Goal: Task Accomplishment & Management: Manage account settings

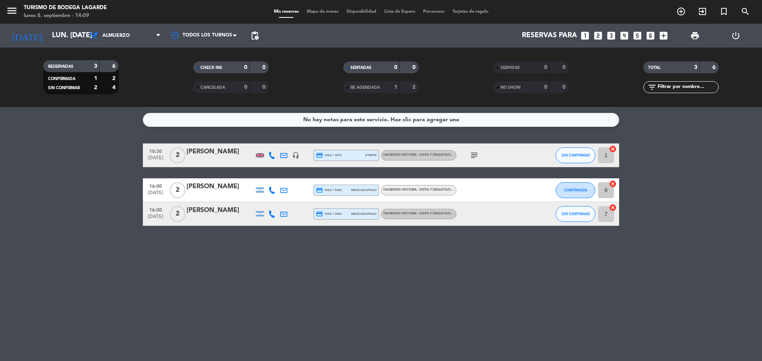
click at [596, 33] on icon "looks_two" at bounding box center [598, 36] width 10 height 10
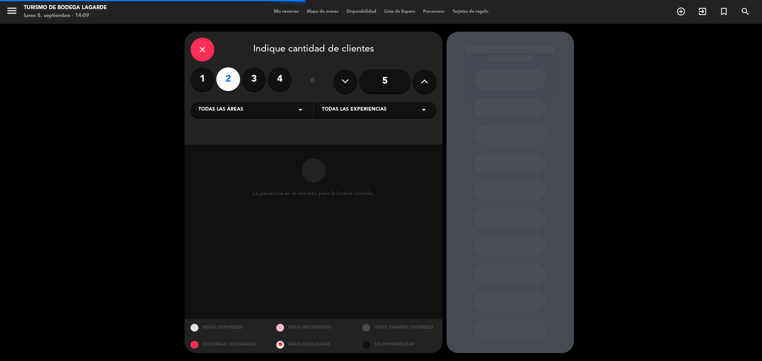
click at [273, 110] on div "Todas las áreas arrow_drop_down" at bounding box center [251, 110] width 123 height 16
click at [242, 141] on div "TURISMO" at bounding box center [251, 141] width 107 height 8
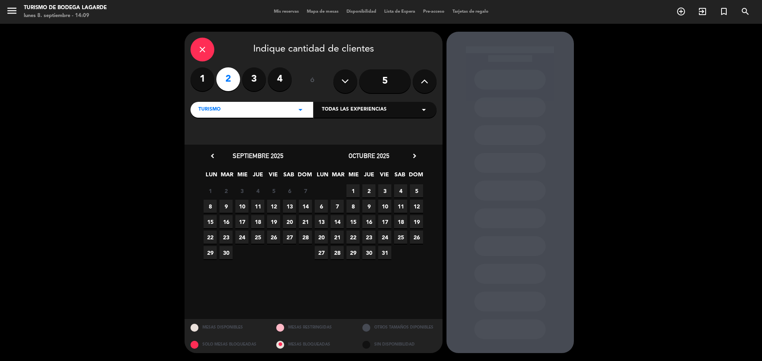
click at [209, 205] on span "8" at bounding box center [210, 206] width 13 height 13
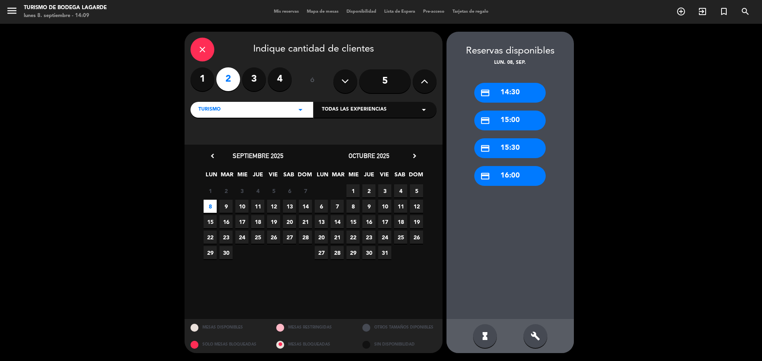
click at [534, 165] on div "credit_card 14:30 credit_card 15:00 credit_card 15:30 credit_card 16:00" at bounding box center [509, 193] width 127 height 252
click at [532, 174] on div "credit_card 16:00" at bounding box center [509, 176] width 71 height 20
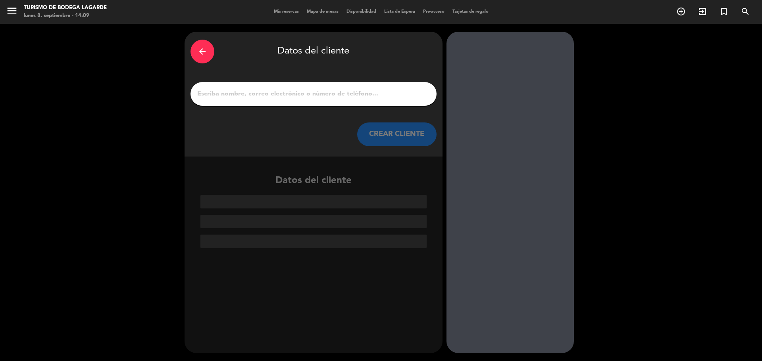
click at [323, 94] on input "1" at bounding box center [313, 93] width 234 height 11
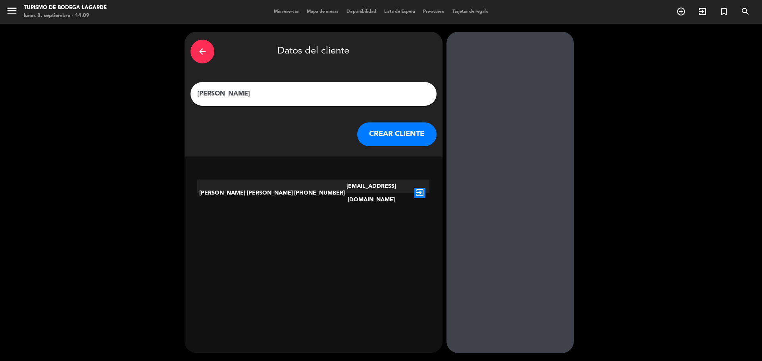
type input "[PERSON_NAME]"
click at [396, 127] on button "CREAR CLIENTE" at bounding box center [396, 135] width 79 height 24
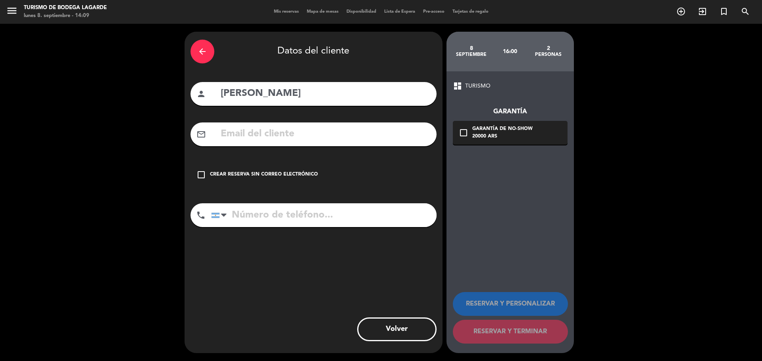
click at [290, 184] on div "check_box_outline_blank Crear reserva sin correo electrónico" at bounding box center [313, 175] width 246 height 24
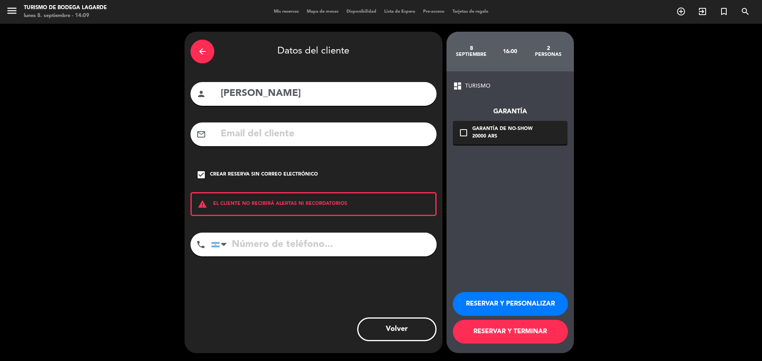
click at [522, 302] on button "RESERVAR Y PERSONALIZAR" at bounding box center [510, 304] width 115 height 24
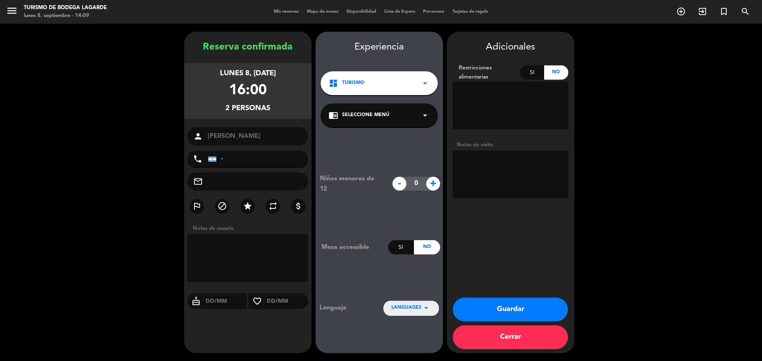
click at [361, 119] on div "chrome_reader_mode Seleccione Menú arrow_drop_down" at bounding box center [379, 116] width 117 height 24
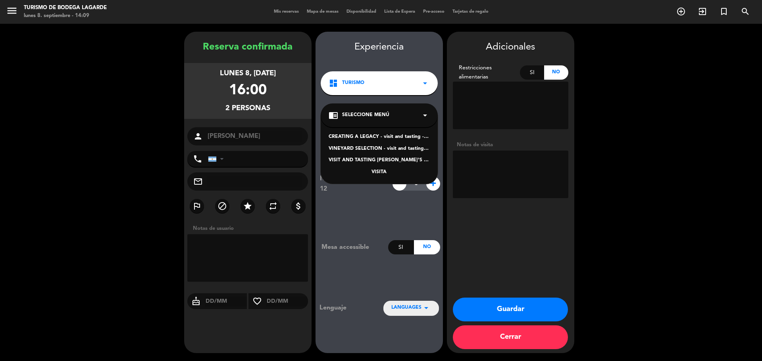
click at [374, 150] on div "VINEYARD SELECTION - visit and tasting - Spanish" at bounding box center [378, 149] width 101 height 8
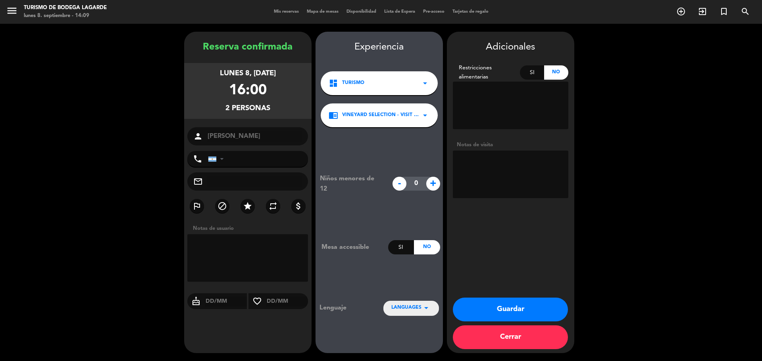
click at [490, 171] on textarea at bounding box center [510, 175] width 115 height 48
type textarea "personalmente 8/9-juli"
click at [518, 317] on button "Guardar" at bounding box center [510, 310] width 115 height 24
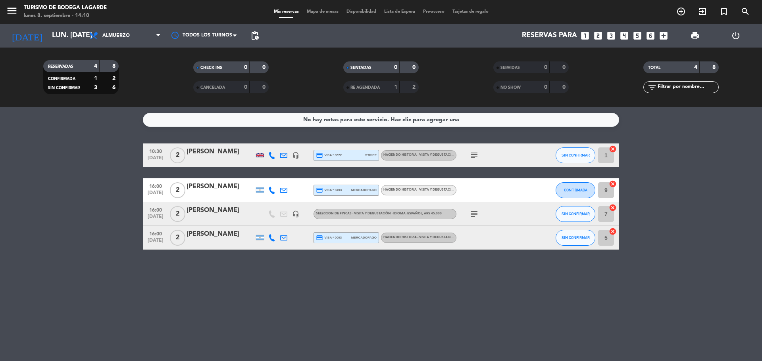
click at [22, 11] on span "menu" at bounding box center [15, 12] width 18 height 19
click at [8, 11] on icon "menu" at bounding box center [12, 11] width 12 height 12
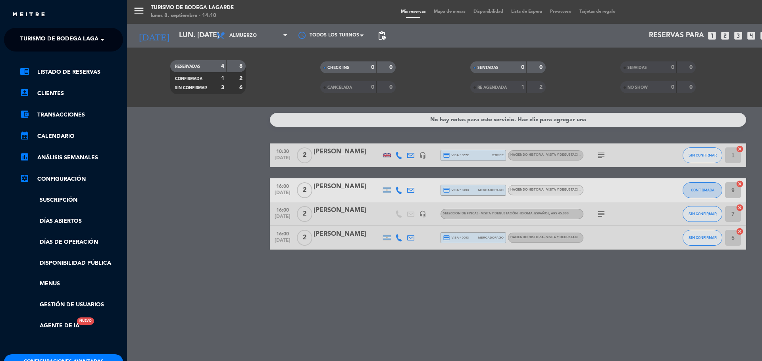
click at [62, 42] on span "Turismo de Bodega Lagarde" at bounding box center [65, 39] width 90 height 17
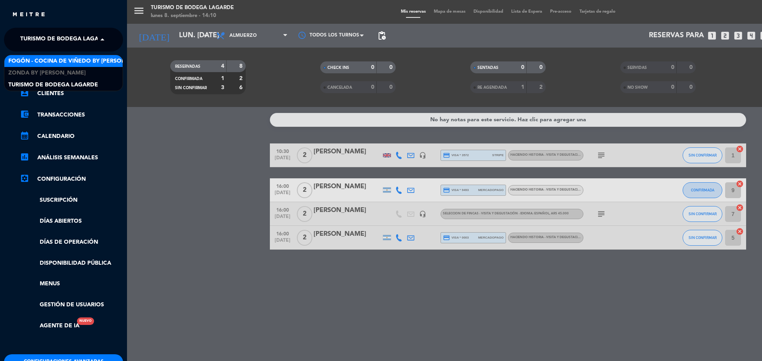
click at [63, 59] on span "Fogón - Cocina de viñedo by [PERSON_NAME]" at bounding box center [77, 61] width 139 height 9
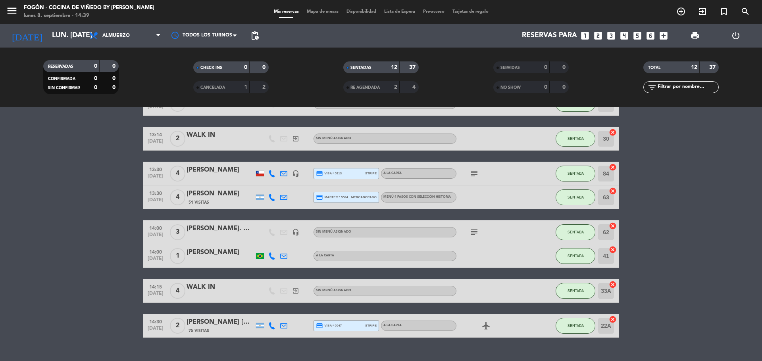
scroll to position [174, 0]
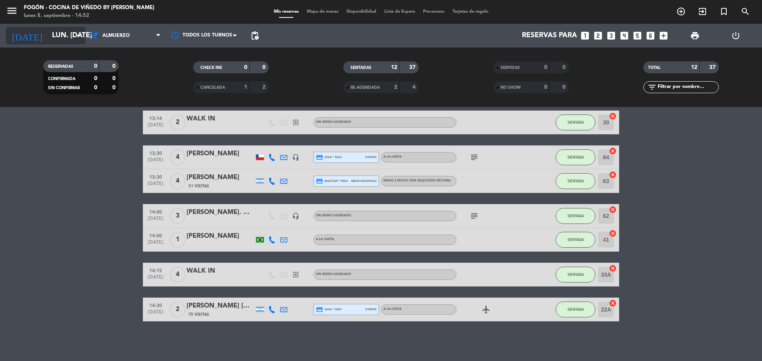
click at [58, 43] on input "lun. [DATE]" at bounding box center [94, 36] width 92 height 16
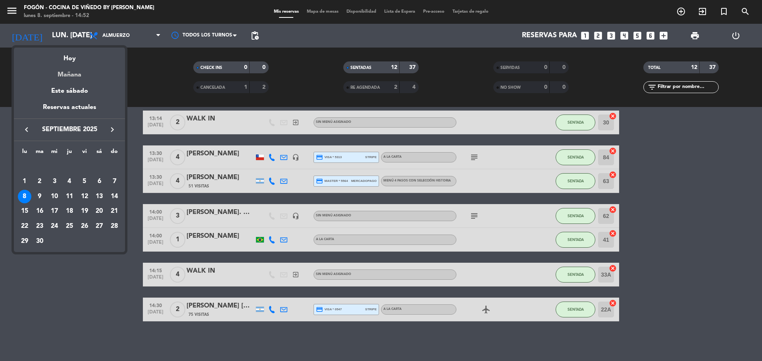
click at [75, 74] on div "Mañana" at bounding box center [69, 72] width 111 height 16
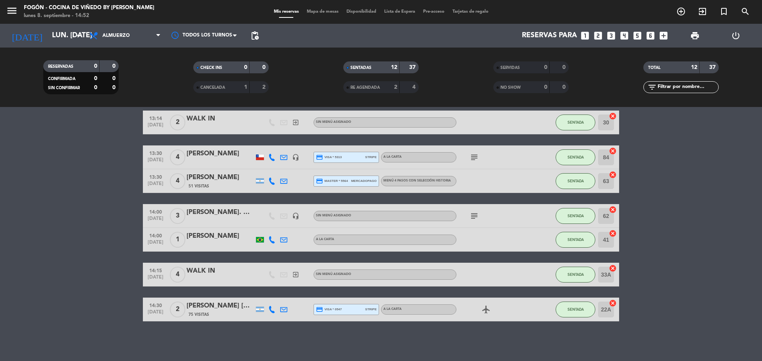
type input "[DATE] sep."
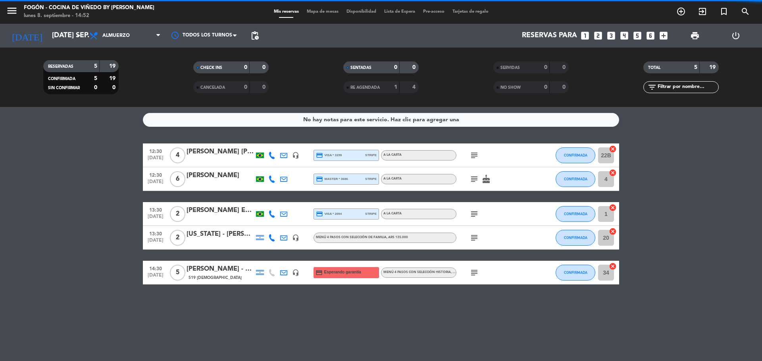
scroll to position [0, 0]
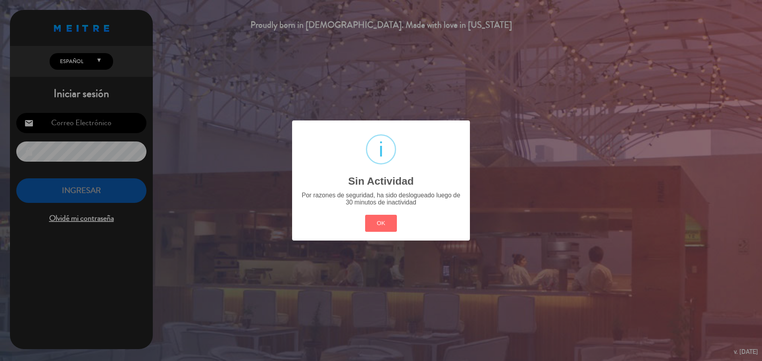
type input "[EMAIL_ADDRESS][PERSON_NAME][DOMAIN_NAME]"
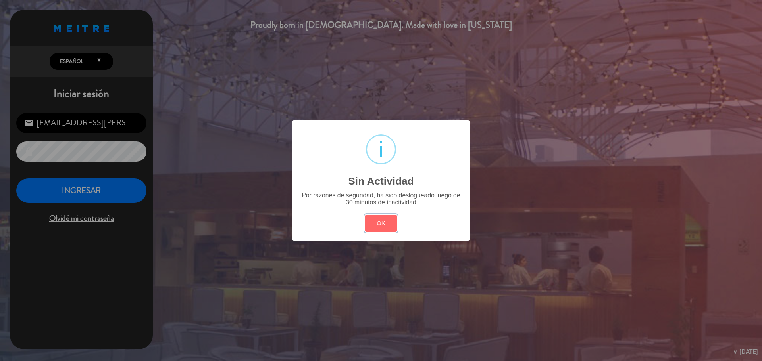
click at [365, 215] on button "OK" at bounding box center [381, 223] width 32 height 17
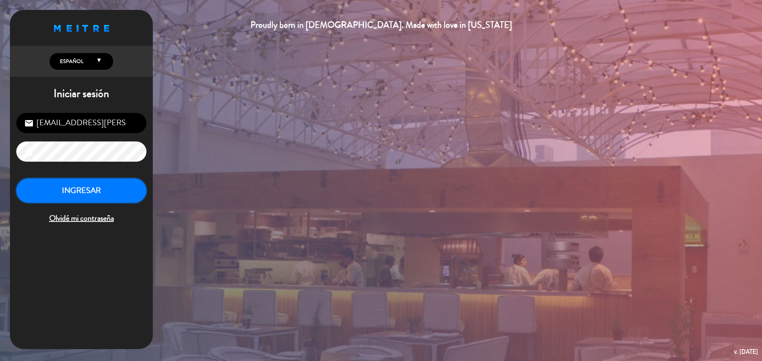
click at [66, 179] on button "INGRESAR" at bounding box center [81, 191] width 130 height 25
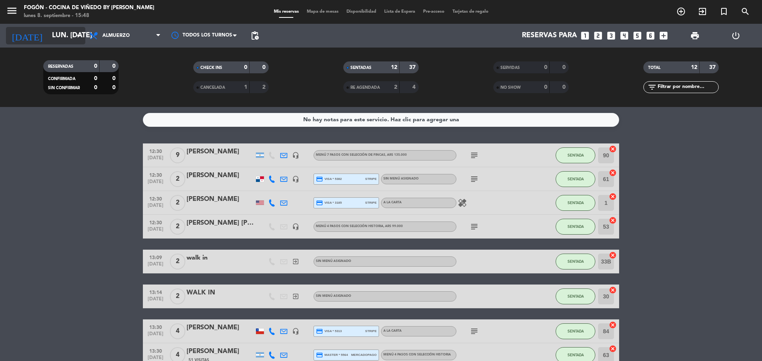
click at [59, 37] on input "lun. [DATE]" at bounding box center [94, 36] width 92 height 16
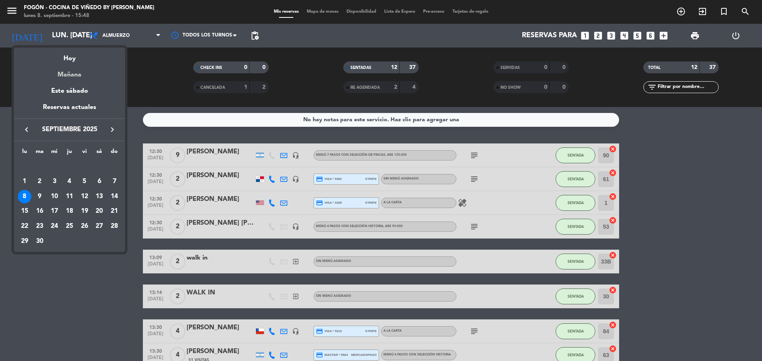
click at [94, 77] on div "Mañana" at bounding box center [69, 72] width 111 height 16
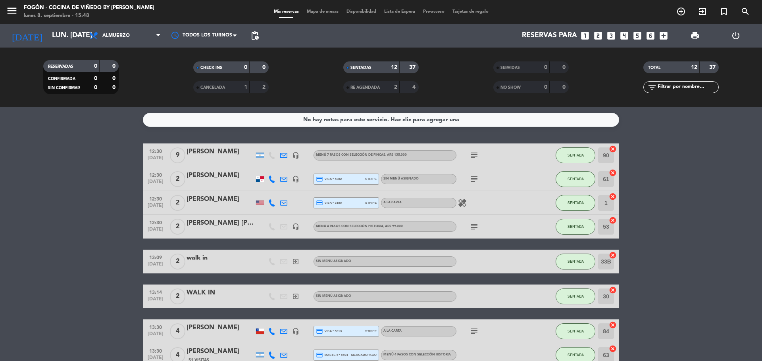
type input "[DATE] sep."
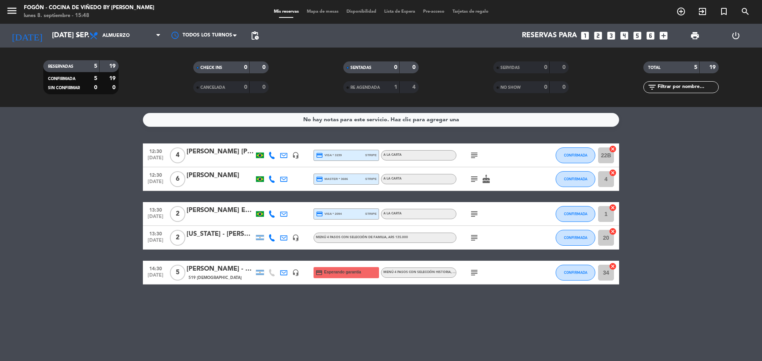
click at [594, 37] on icon "looks_two" at bounding box center [598, 36] width 10 height 10
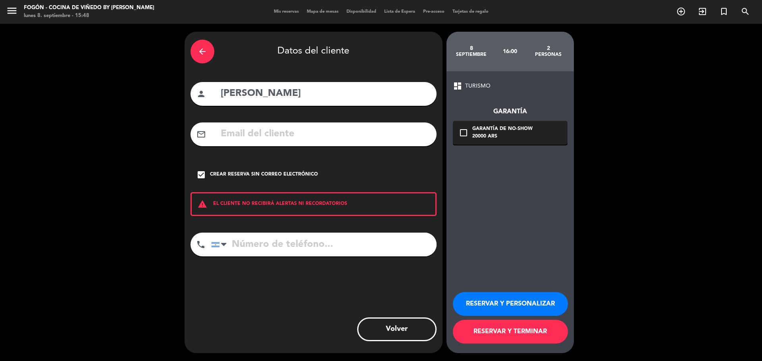
click at [206, 49] on icon "arrow_back" at bounding box center [203, 52] width 10 height 10
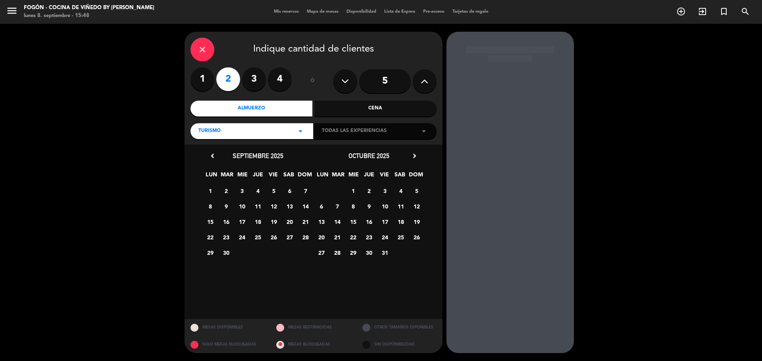
click at [238, 109] on div "Almuerzo" at bounding box center [251, 109] width 122 height 16
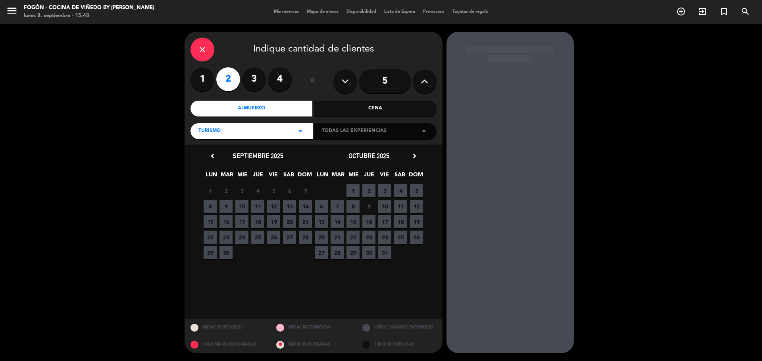
click at [266, 106] on div "Almuerzo" at bounding box center [251, 109] width 122 height 16
click at [207, 51] on icon "close" at bounding box center [203, 50] width 10 height 10
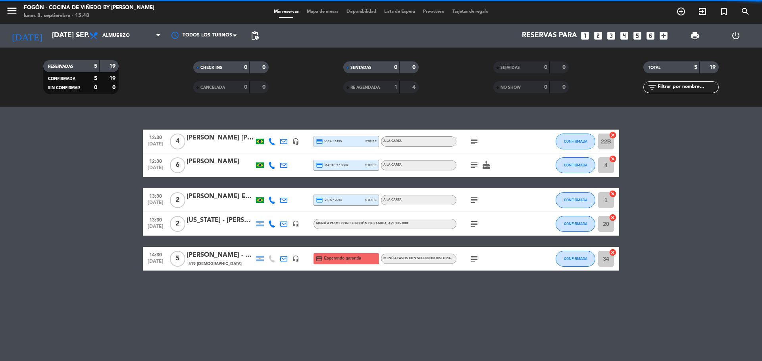
click at [598, 35] on icon "looks_two" at bounding box center [598, 36] width 10 height 10
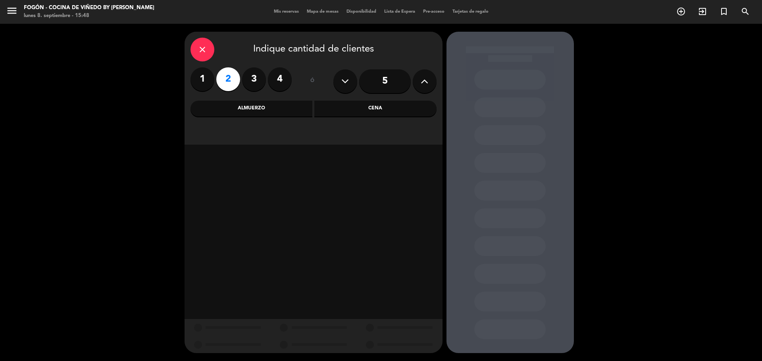
click at [284, 109] on div "Almuerzo" at bounding box center [251, 109] width 122 height 16
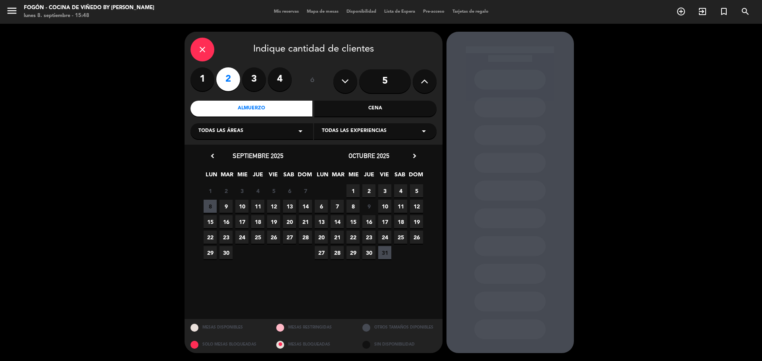
click at [208, 207] on span "8" at bounding box center [210, 206] width 13 height 13
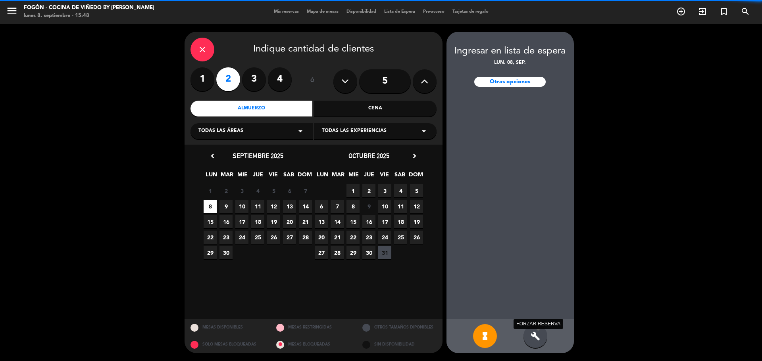
click at [539, 338] on icon "build" at bounding box center [535, 337] width 10 height 10
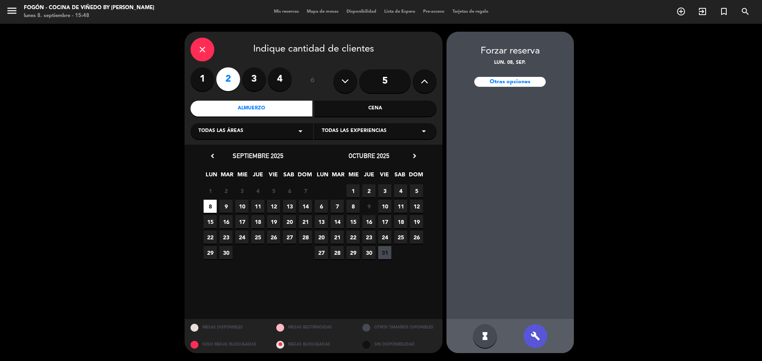
click at [198, 55] on div "close" at bounding box center [202, 50] width 24 height 24
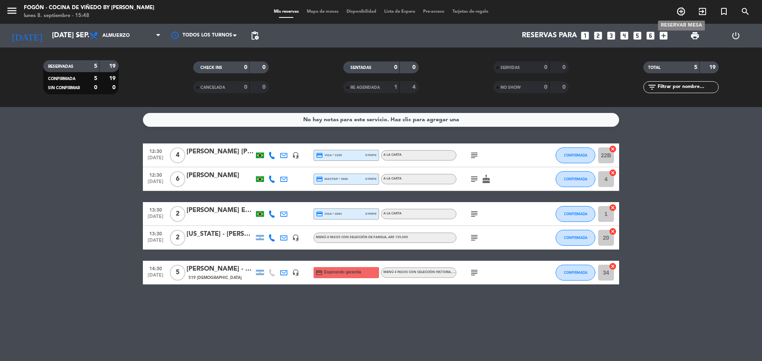
click at [682, 11] on icon "add_circle_outline" at bounding box center [681, 12] width 10 height 10
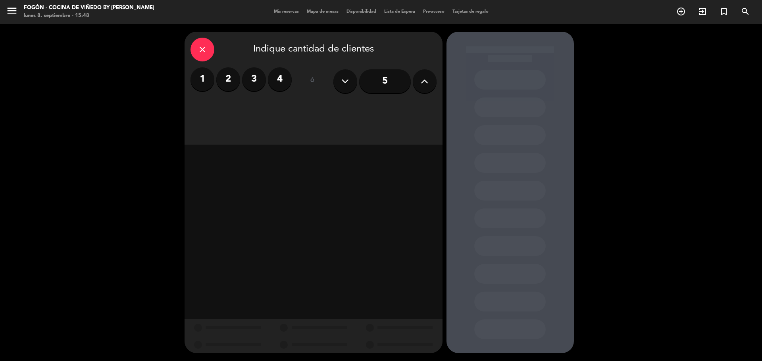
click at [232, 79] on label "2" at bounding box center [228, 79] width 24 height 24
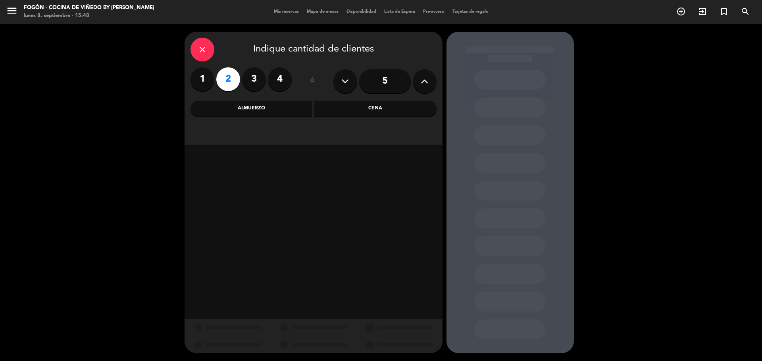
click at [259, 108] on div "Almuerzo" at bounding box center [251, 109] width 122 height 16
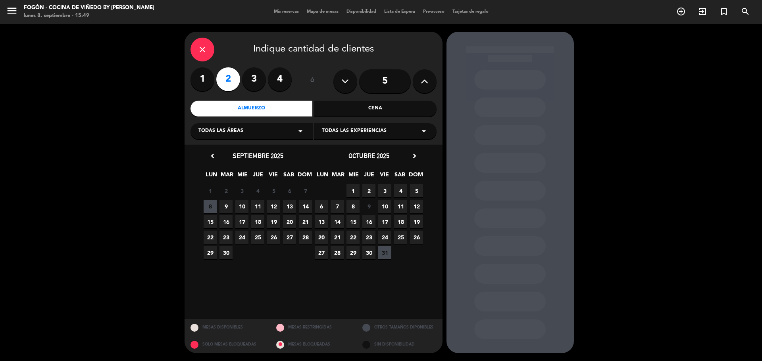
click at [212, 209] on span "8" at bounding box center [210, 206] width 13 height 13
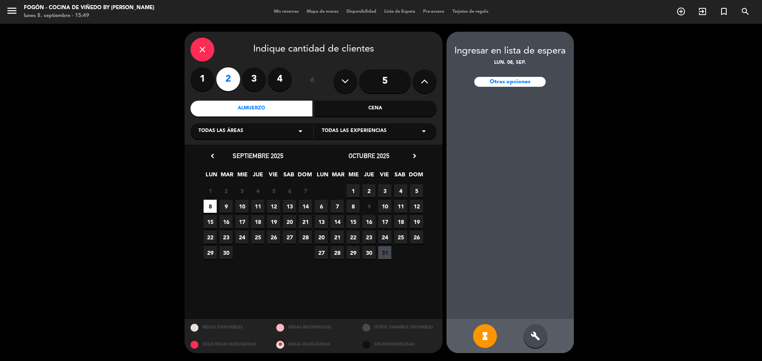
click at [540, 343] on div "build" at bounding box center [535, 337] width 24 height 24
click at [223, 209] on span "9" at bounding box center [225, 206] width 13 height 13
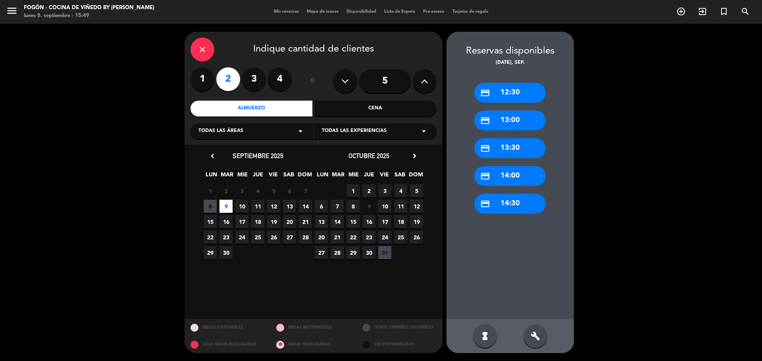
click at [520, 180] on div "credit_card 14:00" at bounding box center [509, 176] width 71 height 20
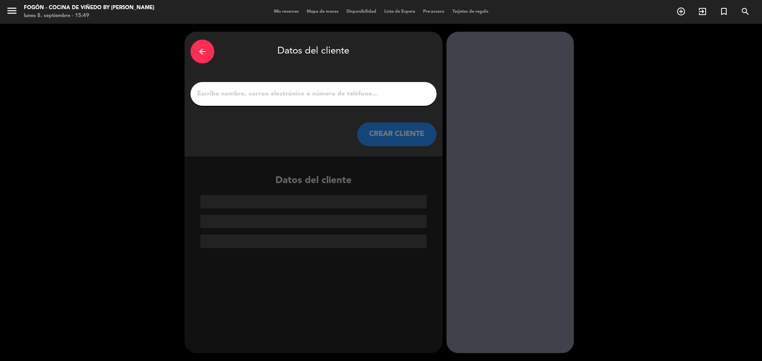
click at [321, 92] on input "1" at bounding box center [313, 93] width 234 height 11
paste input "[PERSON_NAME] [PERSON_NAME]"
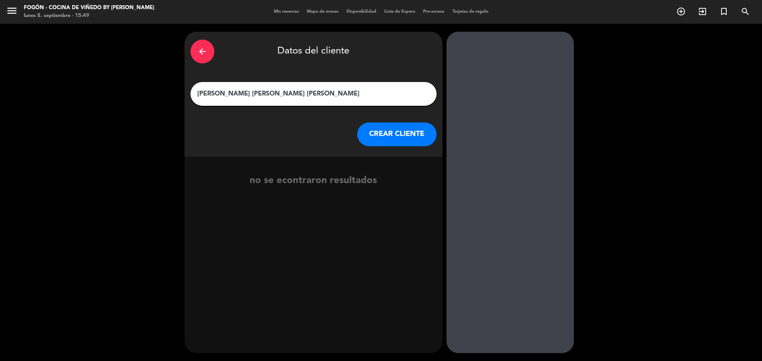
type input "[PERSON_NAME] [PERSON_NAME] [PERSON_NAME]"
click at [376, 133] on button "CREAR CLIENTE" at bounding box center [396, 135] width 79 height 24
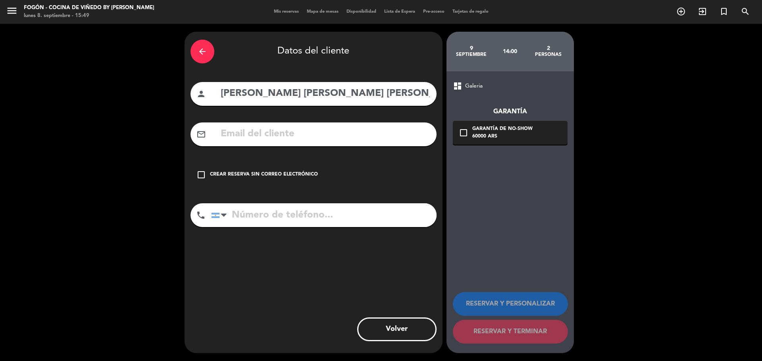
click at [211, 173] on div "Crear reserva sin correo electrónico" at bounding box center [264, 175] width 108 height 8
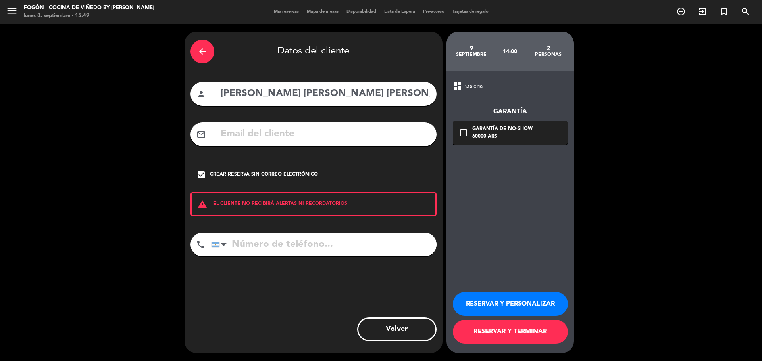
click at [478, 300] on button "RESERVAR Y PERSONALIZAR" at bounding box center [510, 304] width 115 height 24
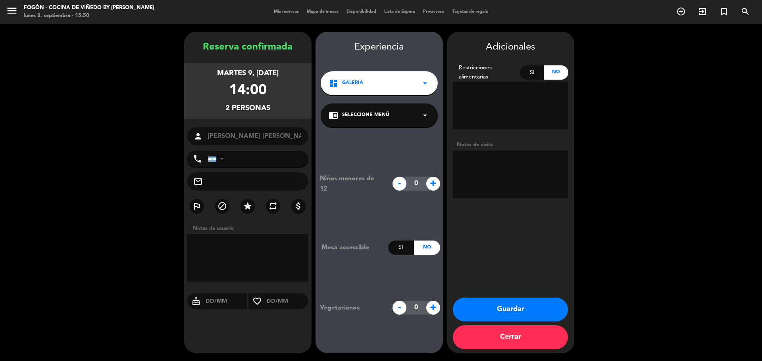
click at [498, 171] on textarea at bounding box center [510, 175] width 115 height 48
type textarea "[PERSON_NAME]-paga chofer-mail 8/9-juli"
click at [533, 301] on button "Guardar" at bounding box center [510, 310] width 115 height 24
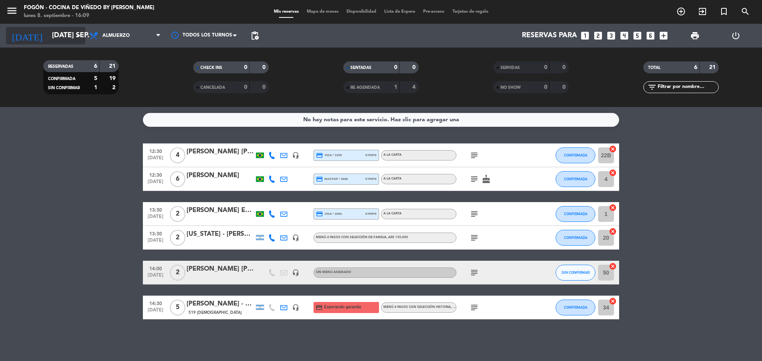
click at [63, 40] on input "[DATE] sep." at bounding box center [94, 36] width 92 height 16
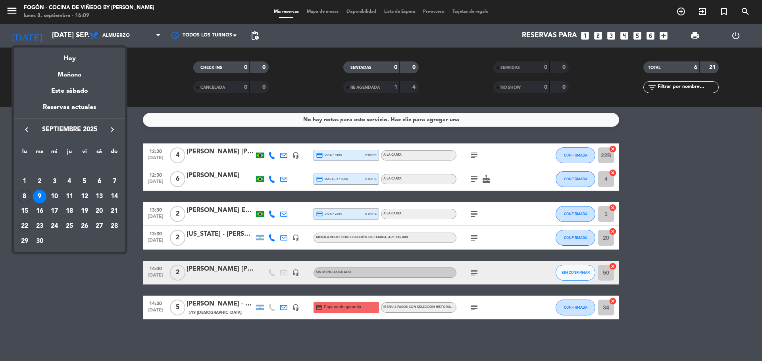
click at [22, 225] on div "22" at bounding box center [24, 226] width 13 height 13
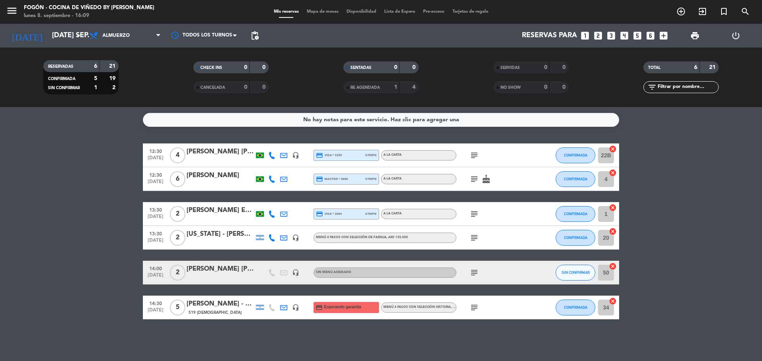
type input "lun. [DATE]"
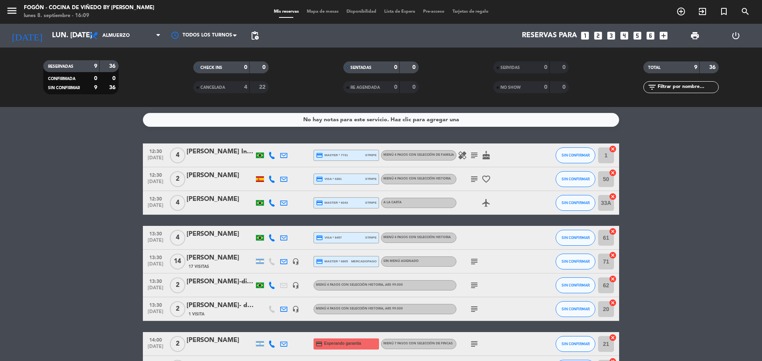
click at [599, 37] on icon "looks_two" at bounding box center [598, 36] width 10 height 10
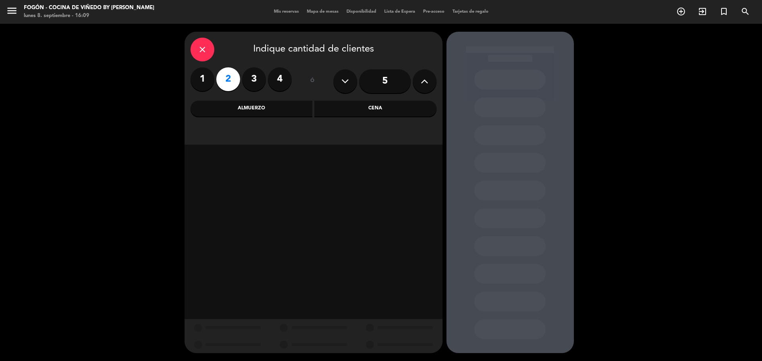
click at [280, 107] on div "Almuerzo" at bounding box center [251, 109] width 122 height 16
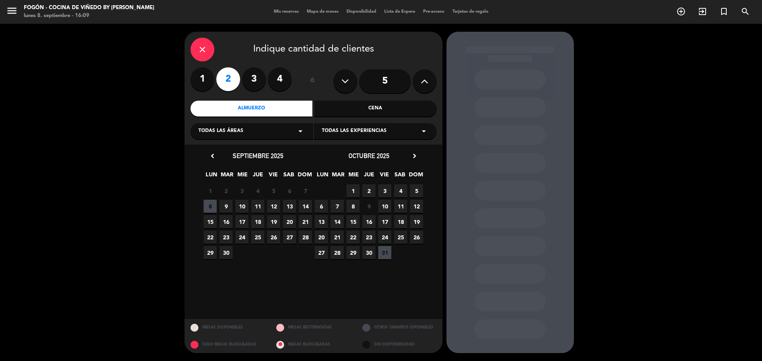
click at [210, 237] on span "22" at bounding box center [210, 237] width 13 height 13
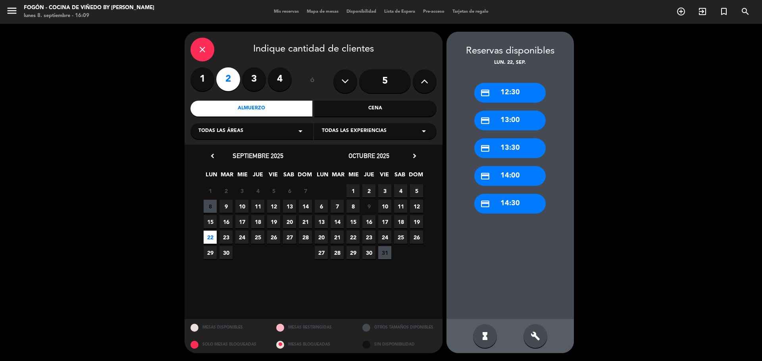
click at [522, 96] on div "credit_card 12:30" at bounding box center [509, 93] width 71 height 20
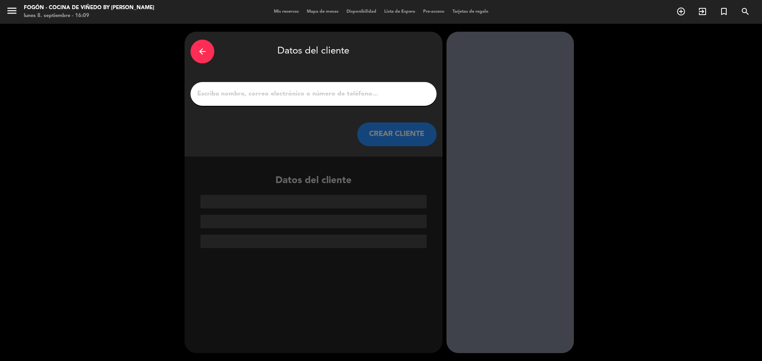
click at [304, 96] on input "1" at bounding box center [313, 93] width 234 height 11
paste input "[PERSON_NAME]"
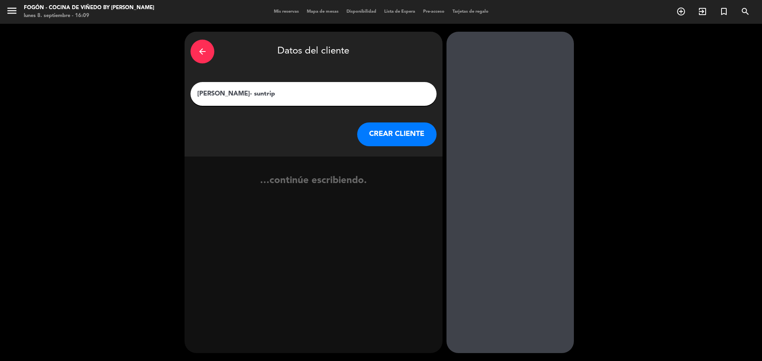
type input "[PERSON_NAME]- suntrip"
click at [391, 128] on button "CREAR CLIENTE" at bounding box center [396, 135] width 79 height 24
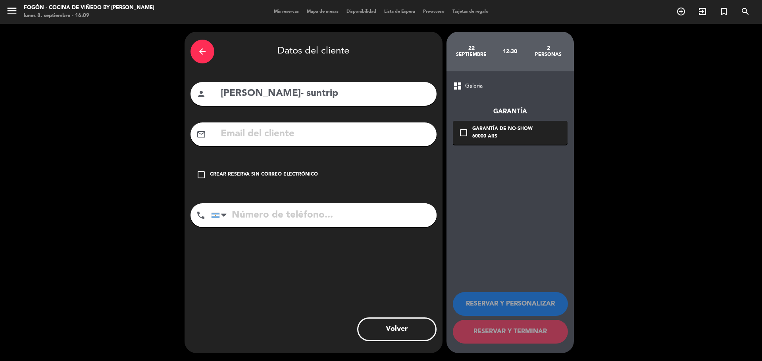
click at [300, 170] on div "check_box_outline_blank Crear reserva sin correo electrónico" at bounding box center [313, 175] width 246 height 24
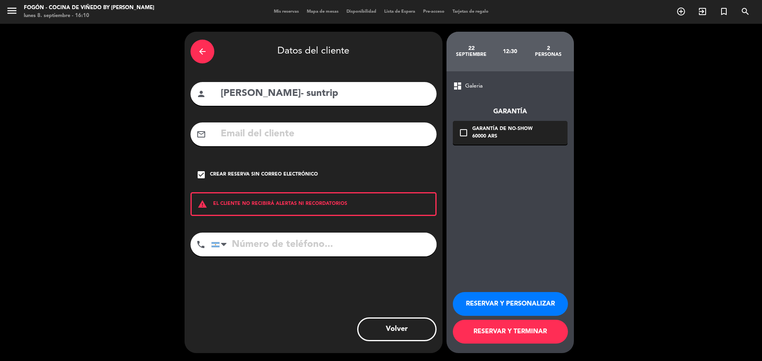
click at [512, 308] on button "RESERVAR Y PERSONALIZAR" at bounding box center [510, 304] width 115 height 24
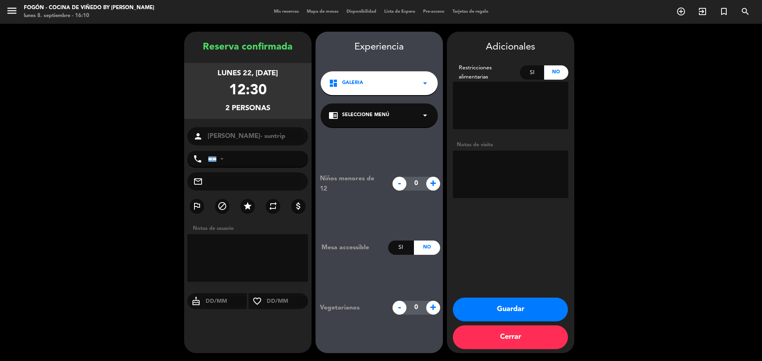
click at [386, 121] on div "chrome_reader_mode Seleccione Menú arrow_drop_down" at bounding box center [379, 116] width 117 height 24
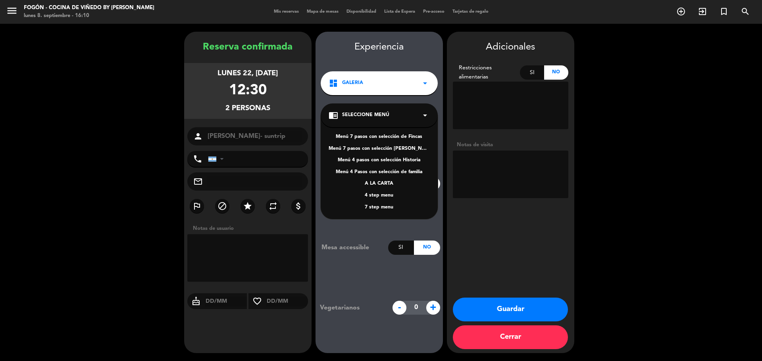
click at [382, 173] on div "Menú 4 Pasos con selección de familia" at bounding box center [378, 173] width 101 height 8
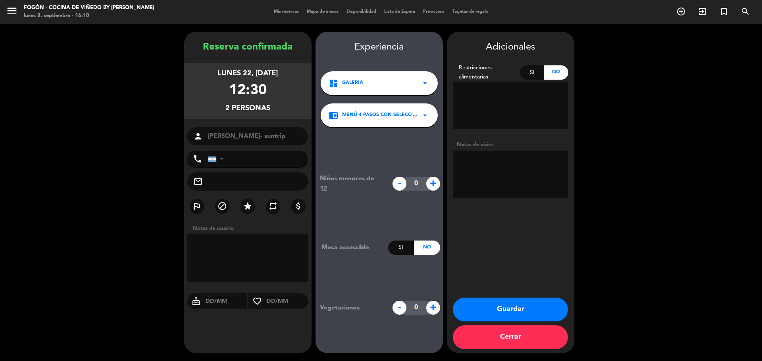
click at [387, 128] on div "Niños menores de 12 - 0 + Mesa accessible Si No Vegetarianos - 0 +" at bounding box center [378, 244] width 127 height 234
click at [392, 106] on div "chrome_reader_mode Menú 4 Pasos con selección de familia arrow_drop_down" at bounding box center [379, 116] width 117 height 24
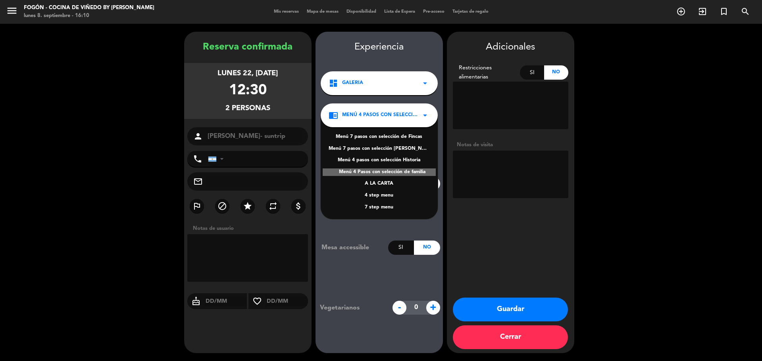
click at [381, 162] on div "Menú 4 pasos con selección Historia" at bounding box center [378, 161] width 101 height 8
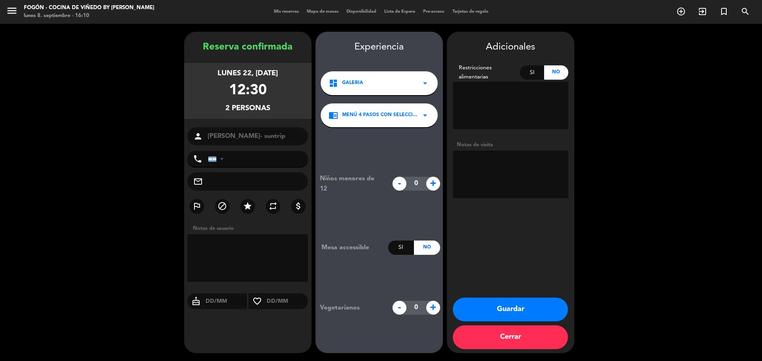
click at [481, 162] on textarea at bounding box center [510, 175] width 115 height 48
type textarea "suntrip- 4 pasos- paga agencia-mail 8/9-juli visita + almuerzo"
click at [528, 305] on button "Guardar" at bounding box center [510, 310] width 115 height 24
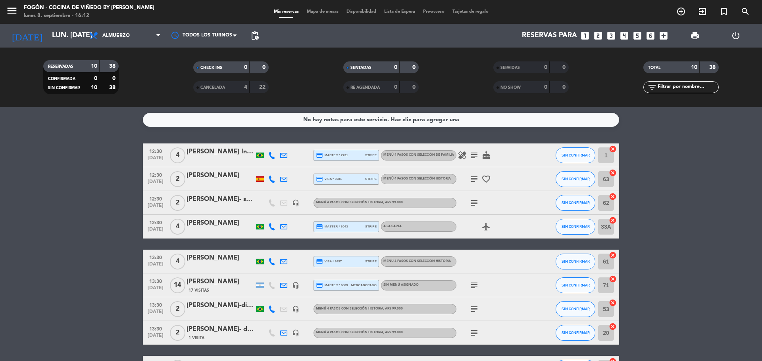
click at [230, 200] on div "[PERSON_NAME]- suntrip" at bounding box center [219, 199] width 67 height 10
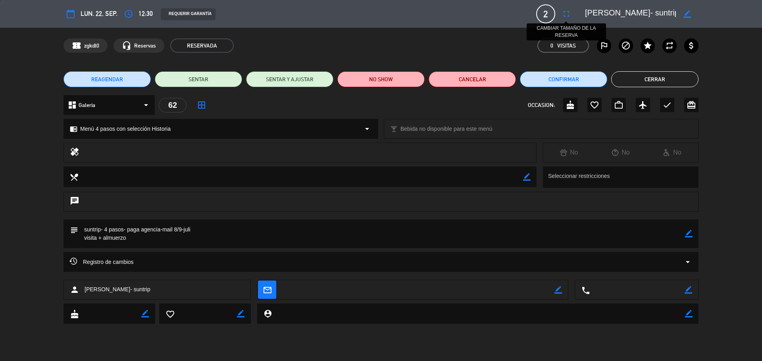
click at [569, 13] on icon "fullscreen" at bounding box center [566, 14] width 10 height 10
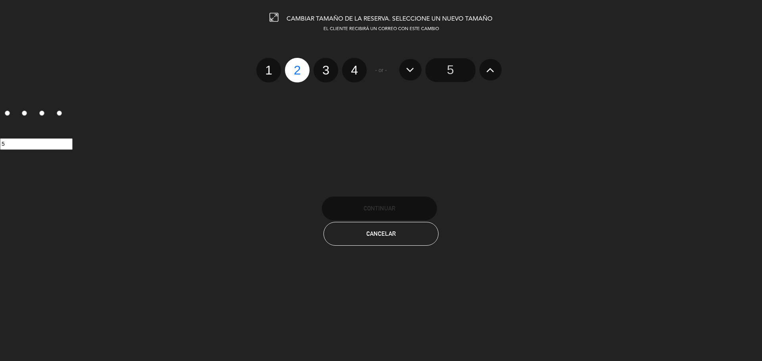
click at [330, 68] on label "3" at bounding box center [325, 70] width 25 height 25
click at [327, 66] on input "3" at bounding box center [324, 63] width 5 height 5
radio input "true"
radio input "false"
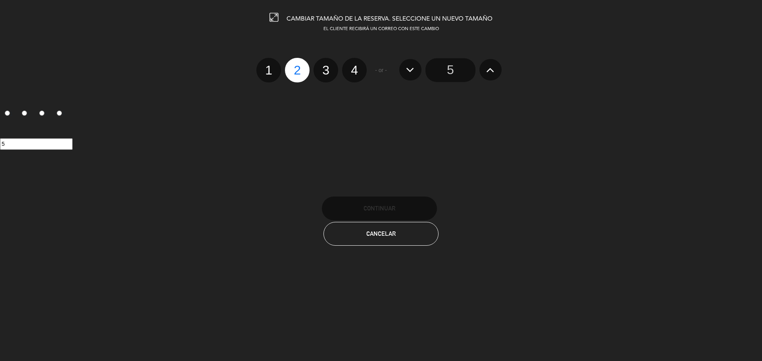
radio input "false"
radio input "true"
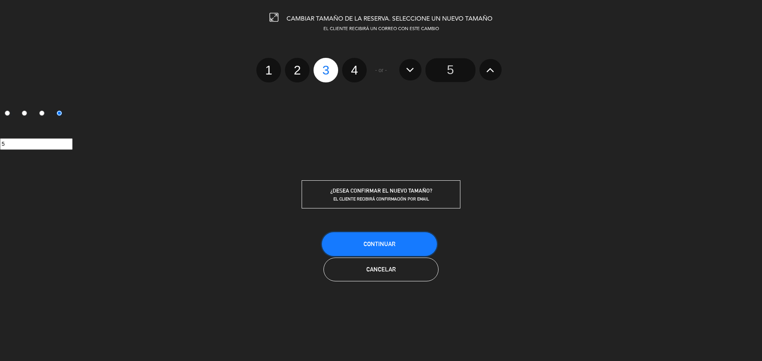
click at [415, 248] on button "Continuar" at bounding box center [379, 244] width 115 height 24
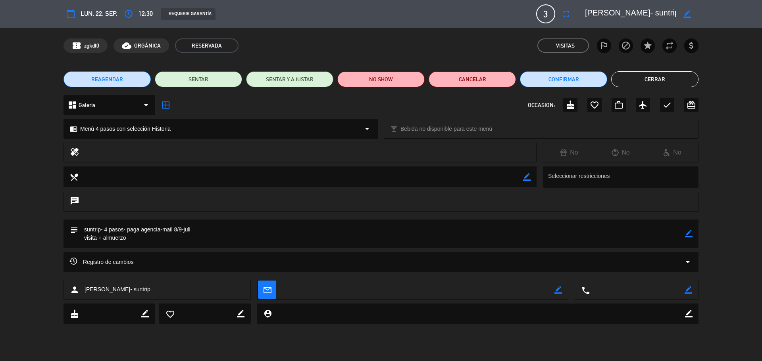
click at [618, 75] on button "Cerrar" at bounding box center [654, 79] width 87 height 16
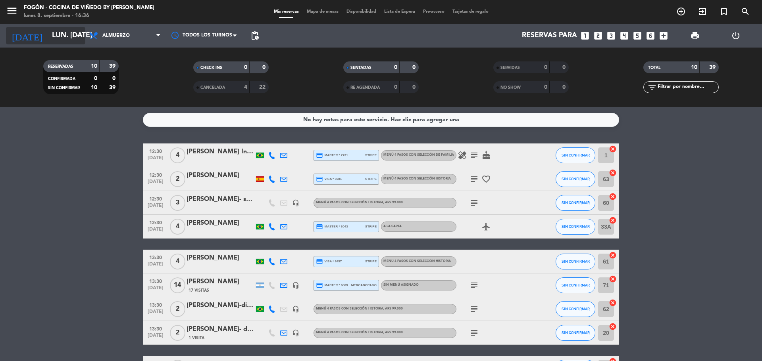
click at [59, 37] on input "lun. [DATE]" at bounding box center [94, 36] width 92 height 16
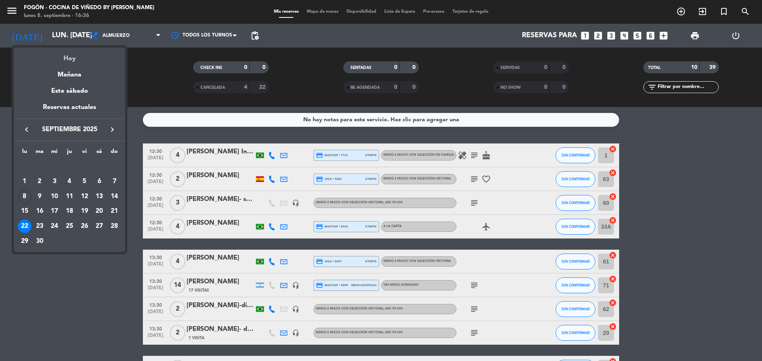
click at [74, 59] on div "Hoy" at bounding box center [69, 56] width 111 height 16
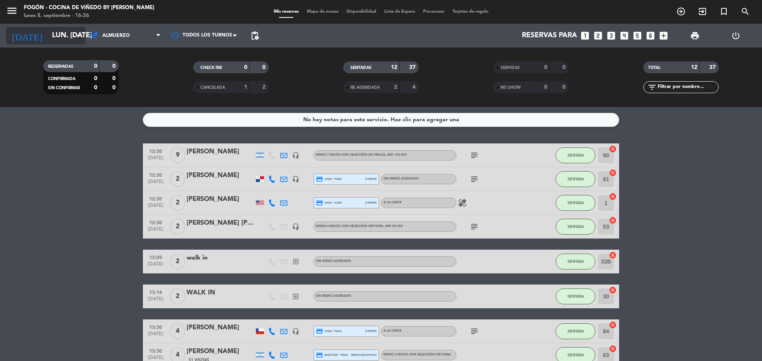
click at [79, 37] on icon "arrow_drop_down" at bounding box center [79, 36] width 10 height 10
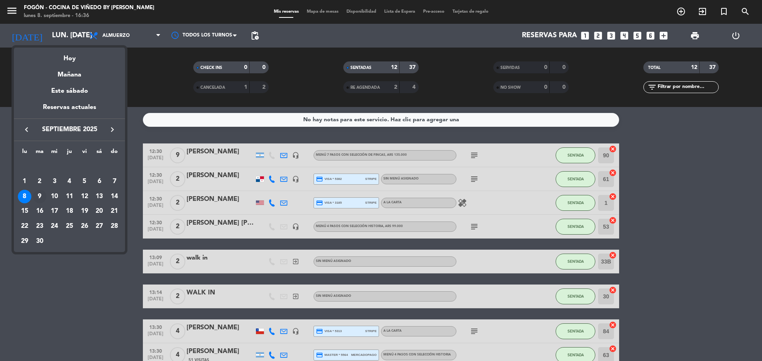
click at [37, 191] on div "9" at bounding box center [39, 196] width 13 height 13
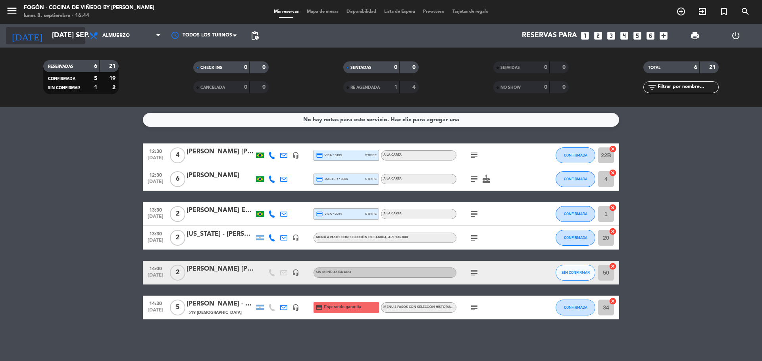
click at [63, 40] on input "[DATE] sep." at bounding box center [94, 36] width 92 height 16
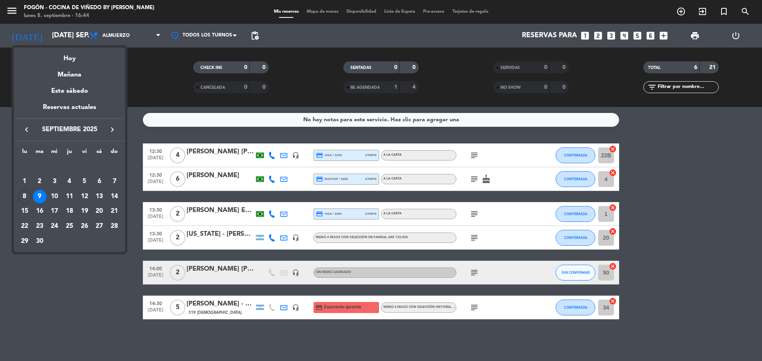
click at [693, 40] on div at bounding box center [381, 180] width 762 height 361
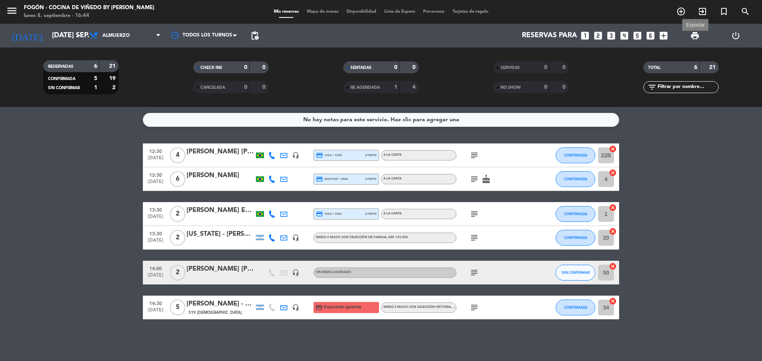
click at [694, 35] on span "print" at bounding box center [695, 36] width 10 height 10
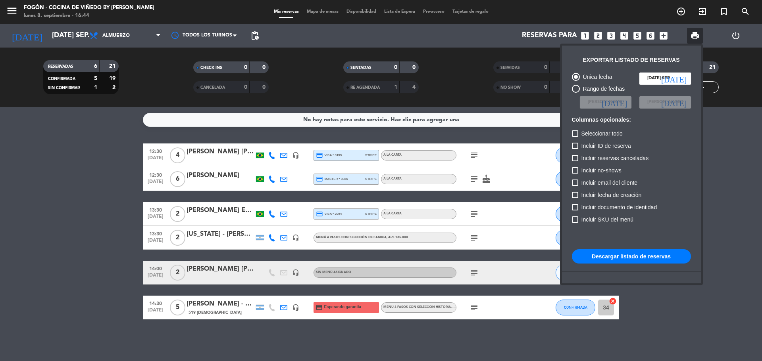
click at [639, 260] on button "Descargar listado de reservas" at bounding box center [631, 257] width 119 height 14
click at [699, 31] on span "print" at bounding box center [695, 36] width 16 height 16
click at [119, 178] on div at bounding box center [381, 180] width 762 height 361
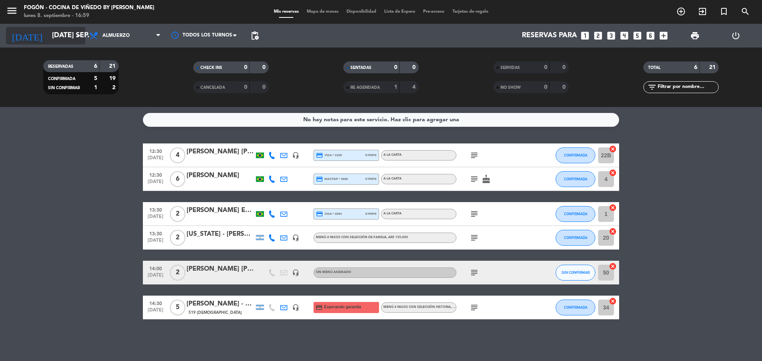
click at [67, 35] on input "[DATE] sep." at bounding box center [94, 36] width 92 height 16
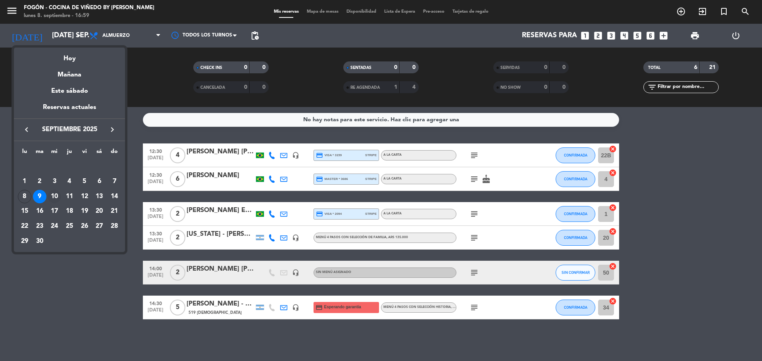
click at [51, 197] on div "10" at bounding box center [54, 196] width 13 height 13
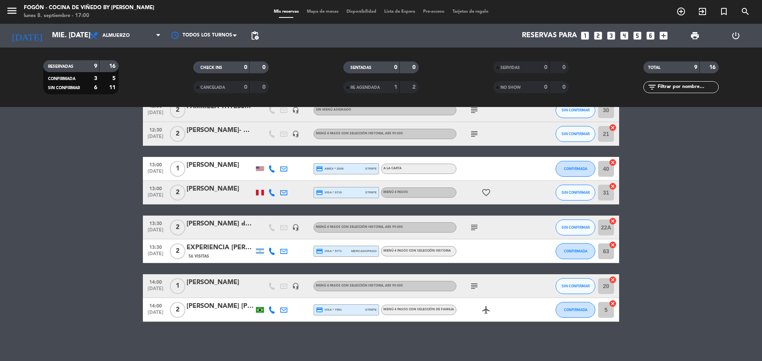
scroll to position [69, 0]
click at [63, 40] on input "mié. [DATE]" at bounding box center [94, 36] width 92 height 16
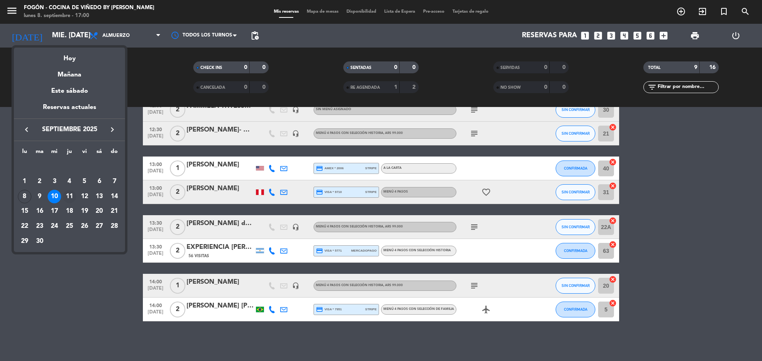
click at [69, 198] on div "11" at bounding box center [69, 196] width 13 height 13
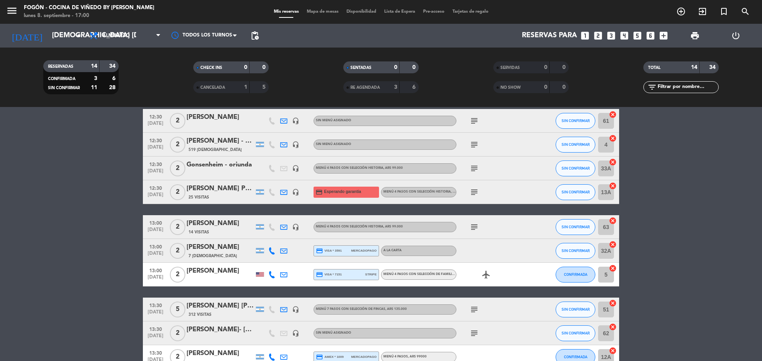
scroll to position [0, 0]
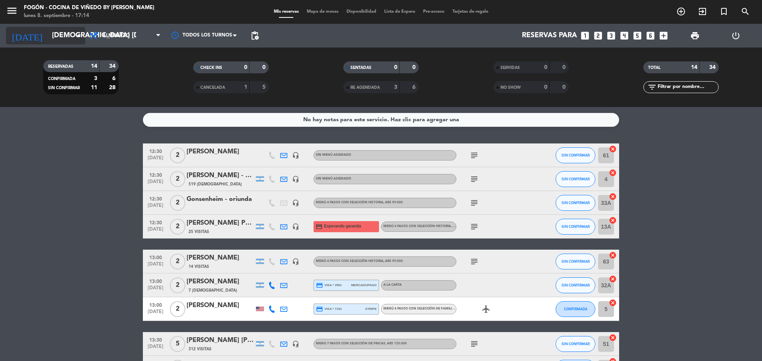
click at [69, 38] on input "[DEMOGRAPHIC_DATA] [DATE]" at bounding box center [94, 36] width 92 height 16
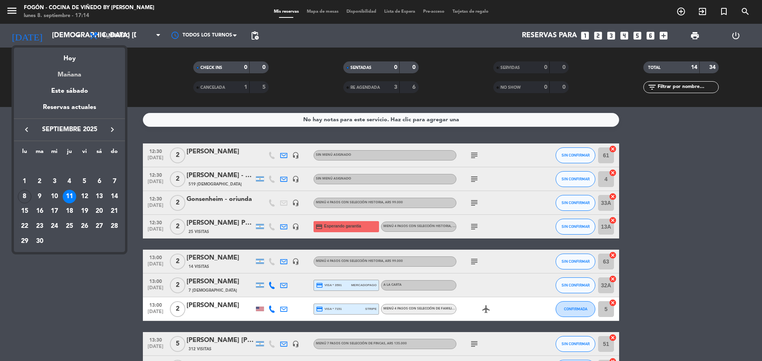
click at [72, 72] on div "Mañana" at bounding box center [69, 72] width 111 height 16
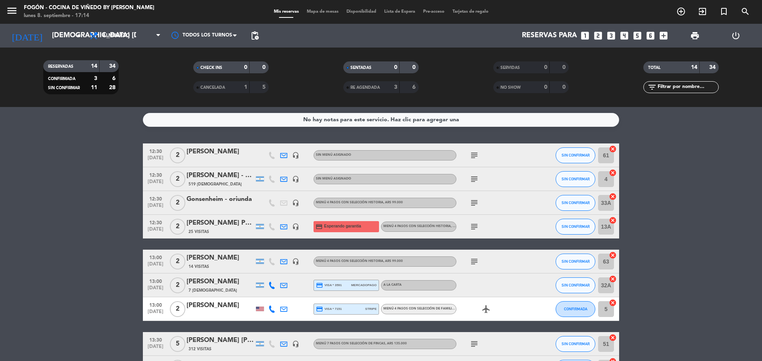
type input "[DATE] sep."
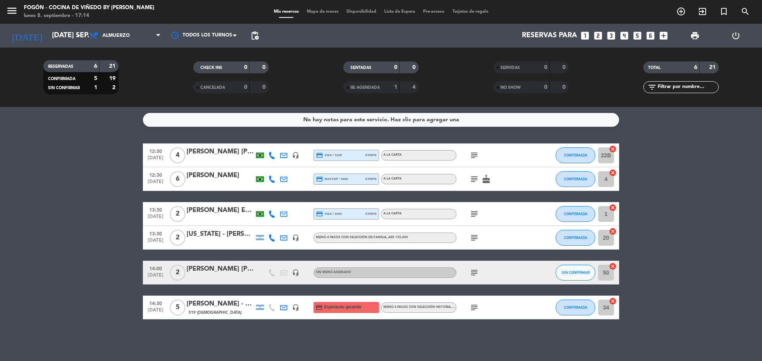
click at [218, 269] on div "[PERSON_NAME] [PERSON_NAME] [PERSON_NAME]" at bounding box center [219, 269] width 67 height 10
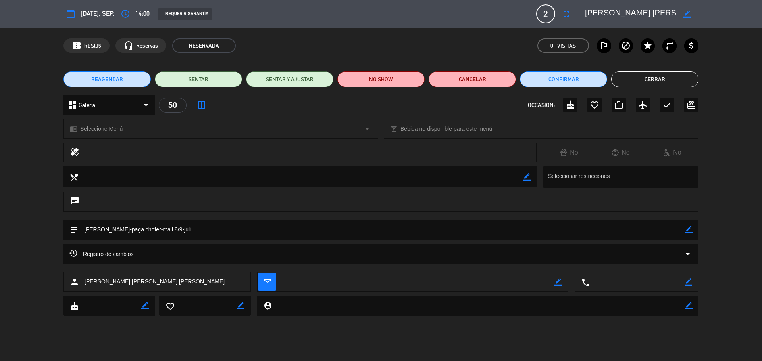
click at [150, 124] on div "chrome_reader_mode Seleccione Menú arrow_drop_down" at bounding box center [221, 128] width 314 height 19
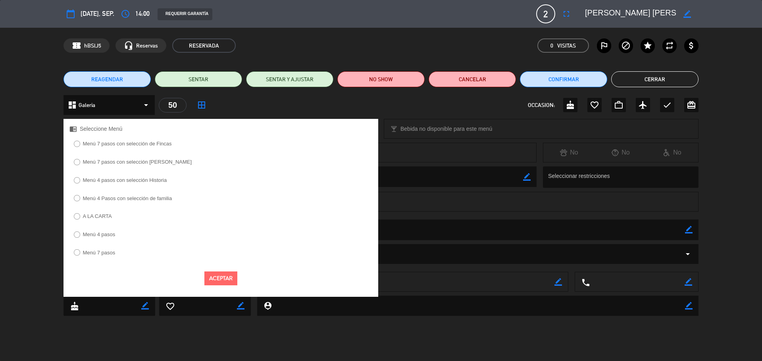
click at [152, 198] on label "Menú 4 Pasos con selección de familia" at bounding box center [127, 198] width 89 height 5
select select
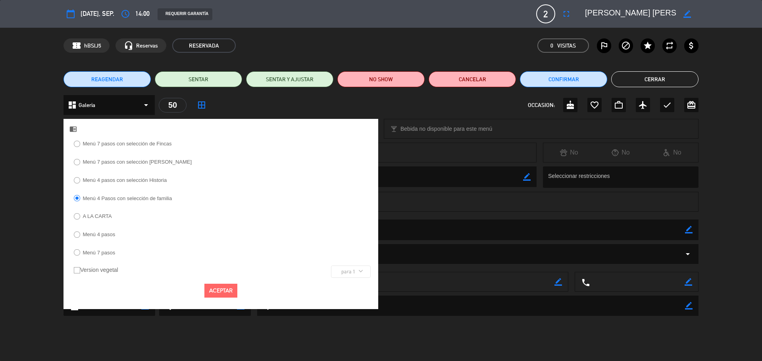
click at [233, 290] on button "Aceptar" at bounding box center [220, 291] width 33 height 14
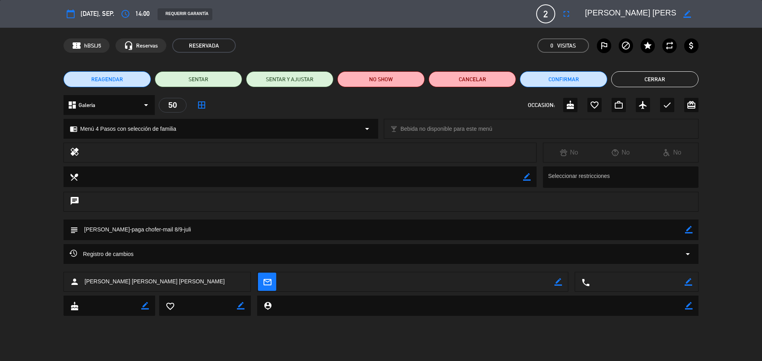
click at [664, 78] on button "Cerrar" at bounding box center [654, 79] width 87 height 16
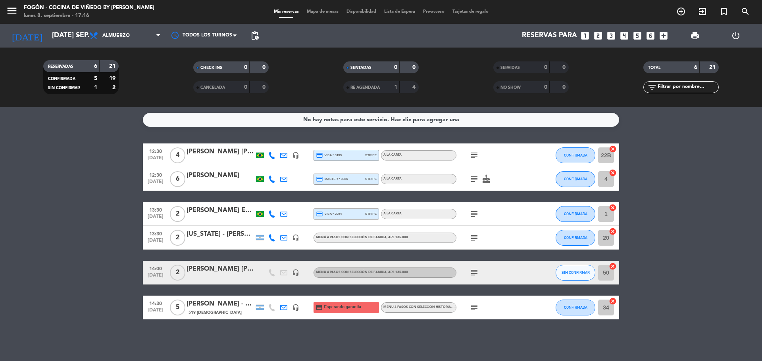
click at [223, 278] on div at bounding box center [219, 278] width 67 height 6
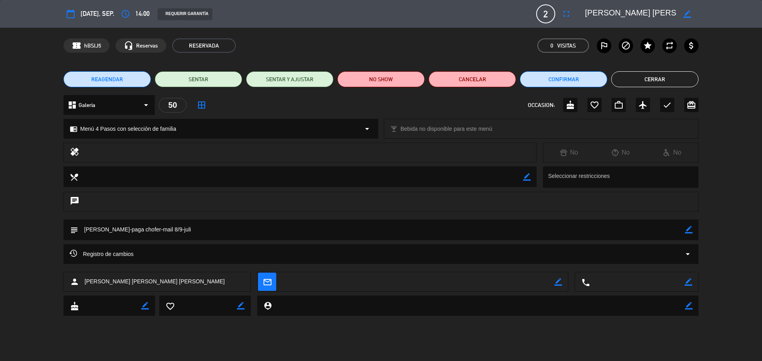
click at [688, 228] on icon "border_color" at bounding box center [689, 230] width 8 height 8
click at [110, 230] on textarea at bounding box center [381, 230] width 607 height 20
type textarea "[PERSON_NAME]- 4 [PERSON_NAME]-paga chofer-mail 8/9-juli"
click at [690, 230] on icon at bounding box center [689, 230] width 8 height 8
click at [682, 82] on button "Cerrar" at bounding box center [654, 79] width 87 height 16
